Goal: Task Accomplishment & Management: Manage account settings

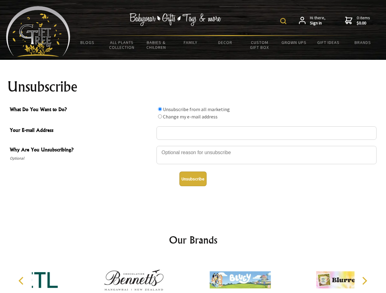
click at [284, 21] on img at bounding box center [283, 21] width 6 height 6
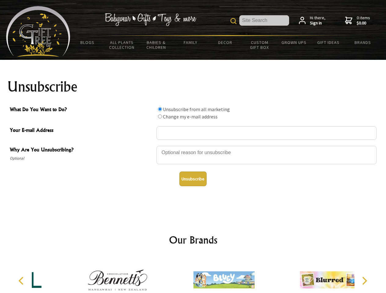
click at [193, 146] on div at bounding box center [266, 155] width 220 height 21
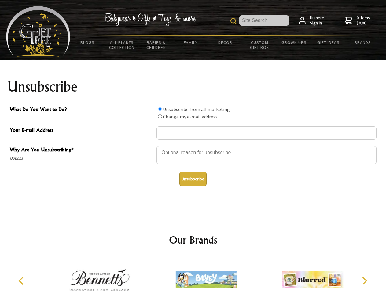
click at [160, 109] on input "What Do You Want to Do?" at bounding box center [160, 109] width 4 height 4
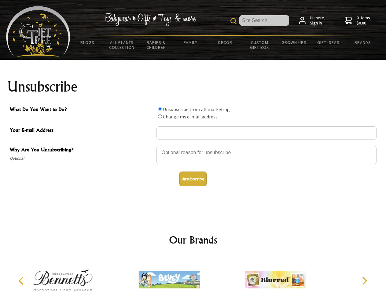
click at [160, 116] on input "What Do You Want to Do?" at bounding box center [160, 117] width 4 height 4
radio input "true"
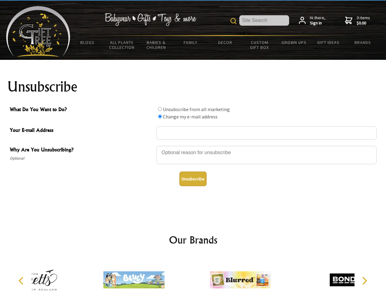
click at [193, 179] on button "Unsubscribe" at bounding box center [192, 179] width 27 height 15
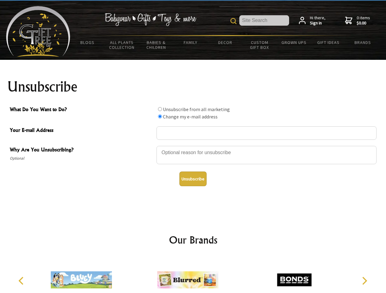
click at [193, 275] on img at bounding box center [187, 280] width 61 height 46
click at [22, 281] on icon "Previous" at bounding box center [22, 281] width 8 height 8
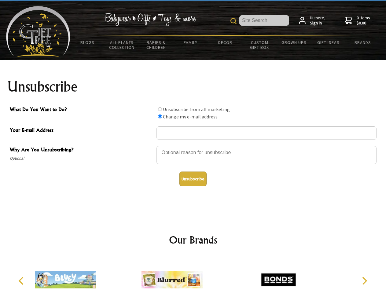
click at [364, 281] on icon "Next" at bounding box center [364, 281] width 8 height 8
